Goal: Task Accomplishment & Management: Manage account settings

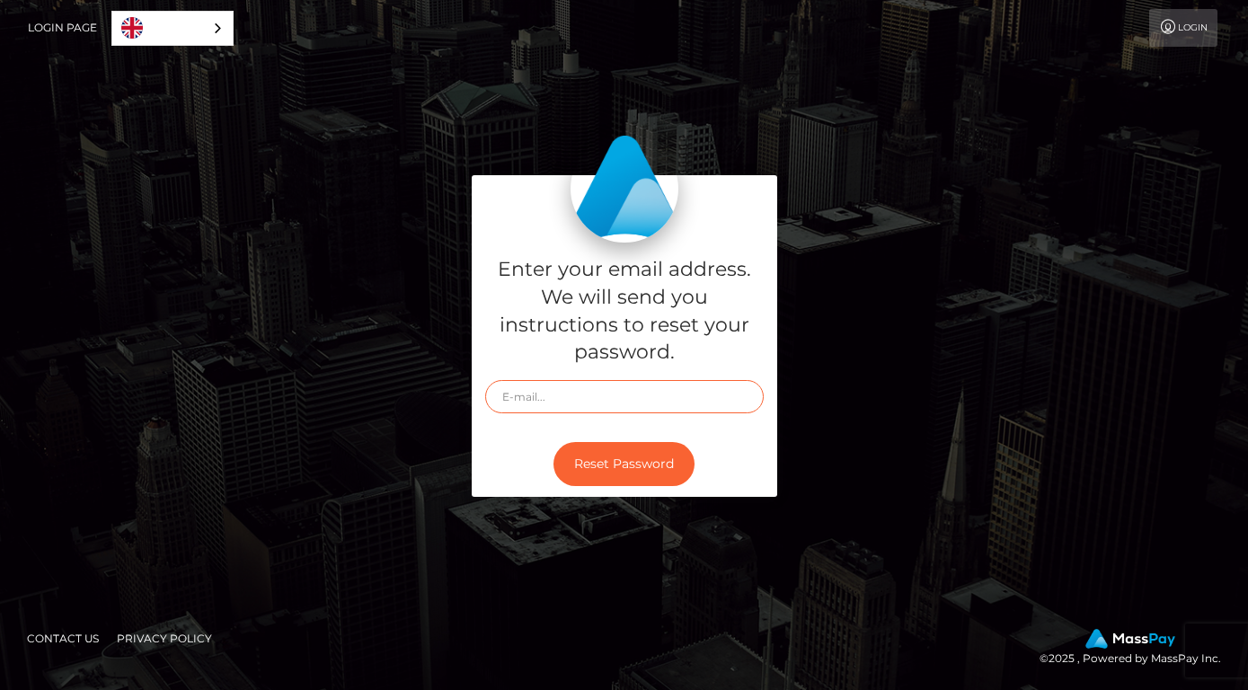
click at [559, 404] on input "text" at bounding box center [624, 396] width 279 height 33
type input "[EMAIL_ADDRESS][DOMAIN_NAME]"
click at [554, 442] on button "Reset Password" at bounding box center [624, 464] width 141 height 44
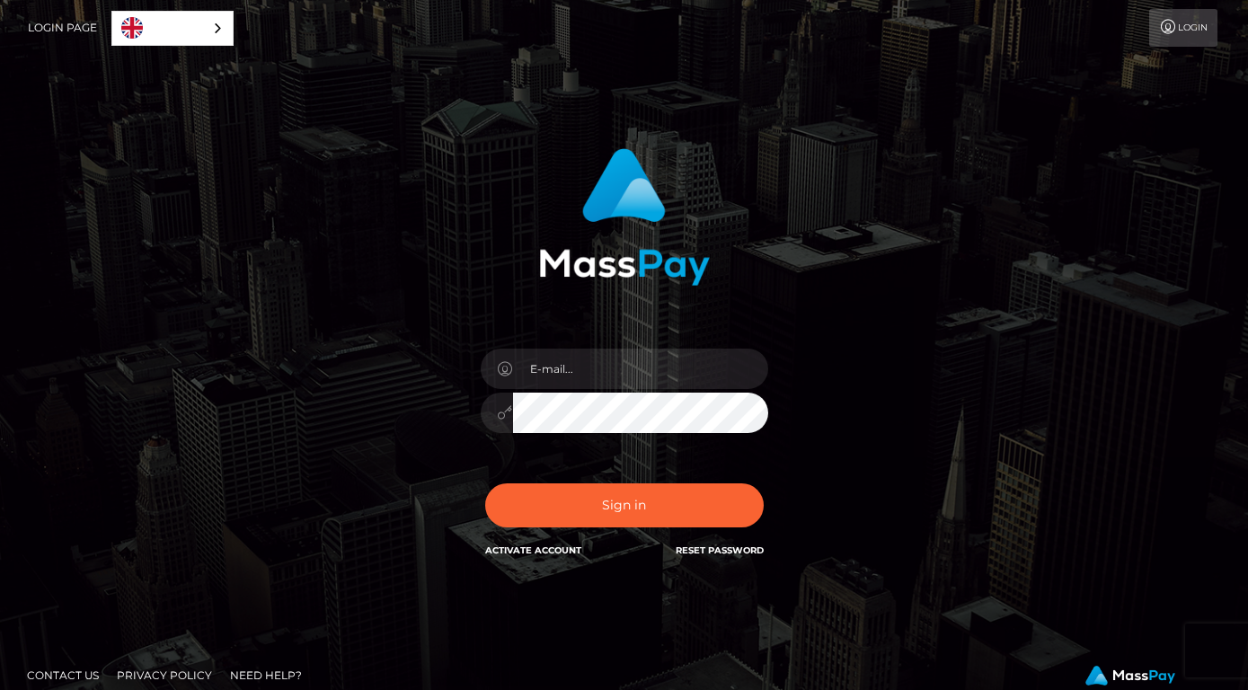
click at [901, 202] on div "In order to protect your account, we're utilizing the help of a captcha service…" at bounding box center [624, 363] width 1025 height 457
